Goal: Complete application form: Complete application form

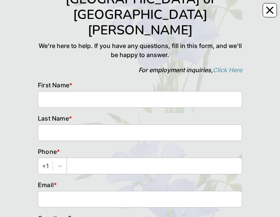
scroll to position [62, 0]
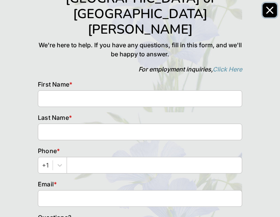
click at [272, 11] on icon "Close" at bounding box center [270, 10] width 8 height 8
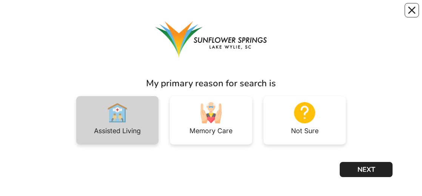
click at [118, 14] on div "Assisted Living" at bounding box center [117, 130] width 47 height 7
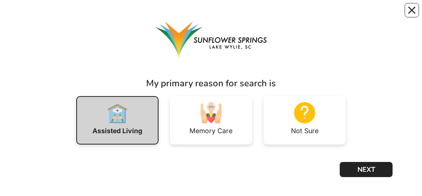
scroll to position [0, 0]
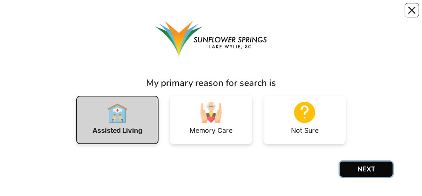
click at [361, 14] on button "NEXT" at bounding box center [366, 168] width 53 height 15
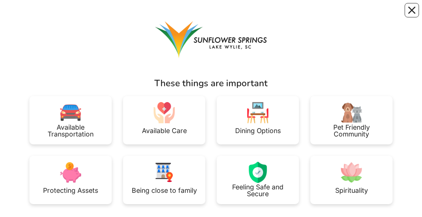
scroll to position [39, 0]
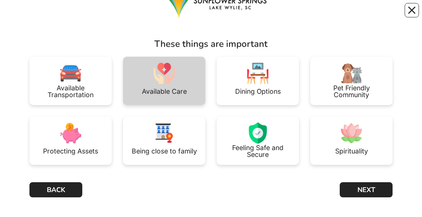
click at [164, 14] on div "Available Care" at bounding box center [164, 91] width 45 height 7
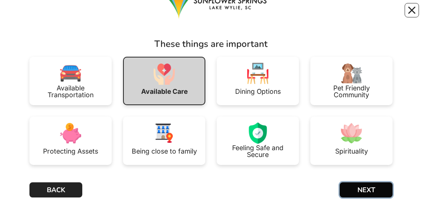
click at [359, 14] on button "NEXT" at bounding box center [366, 189] width 53 height 15
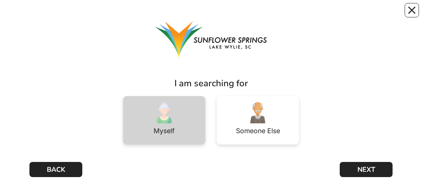
click at [167, 14] on div "Myself" at bounding box center [164, 130] width 21 height 7
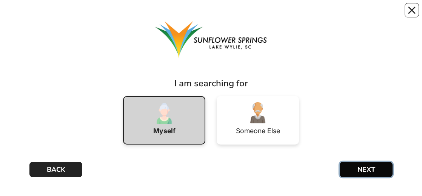
click at [366, 14] on button "NEXT" at bounding box center [366, 169] width 53 height 15
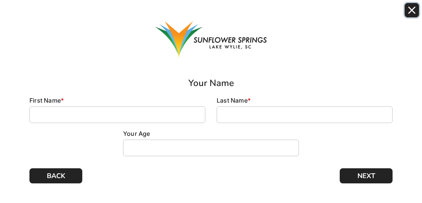
click at [410, 8] on icon "Close" at bounding box center [412, 10] width 6 height 6
